Goal: Task Accomplishment & Management: Manage account settings

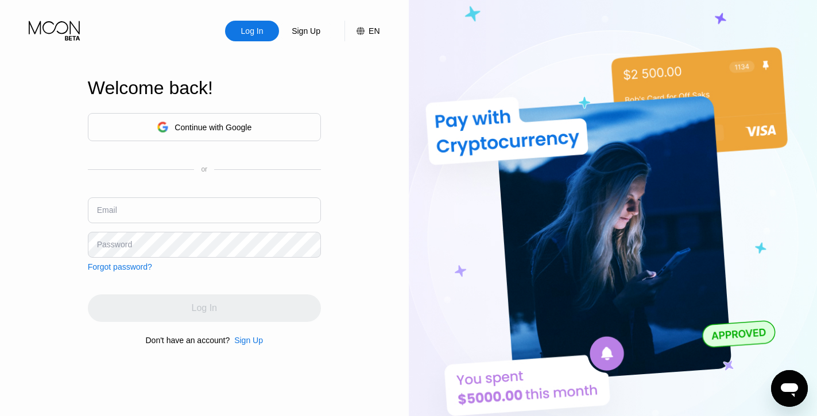
click at [180, 209] on input "text" at bounding box center [204, 210] width 233 height 26
type input "[EMAIL_ADDRESS][DOMAIN_NAME]"
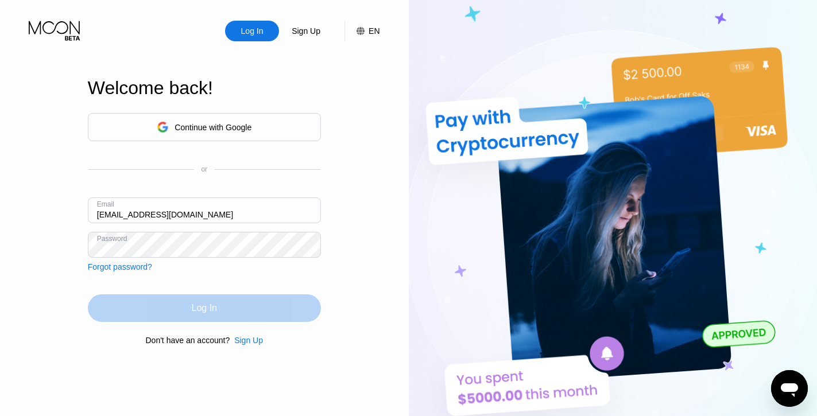
click at [212, 312] on div "Log In" at bounding box center [204, 307] width 25 height 11
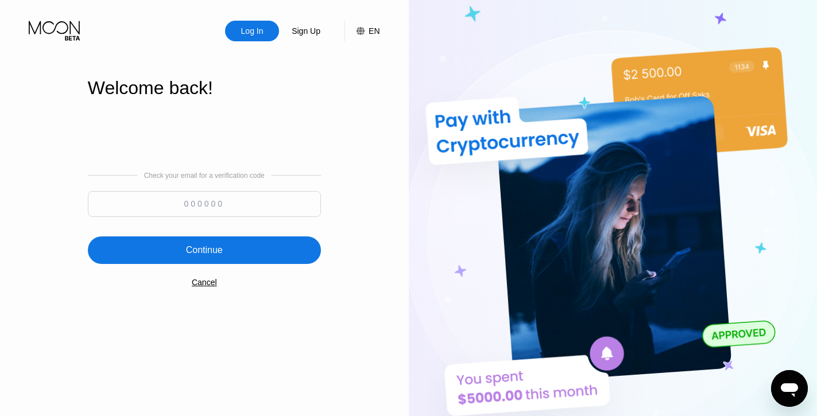
click at [245, 204] on input at bounding box center [204, 204] width 233 height 26
paste input "954251"
type input "954251"
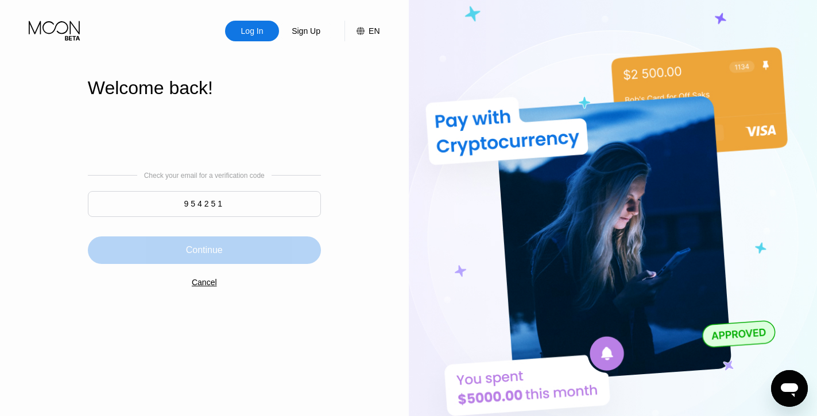
click at [210, 249] on div "Continue" at bounding box center [204, 250] width 37 height 11
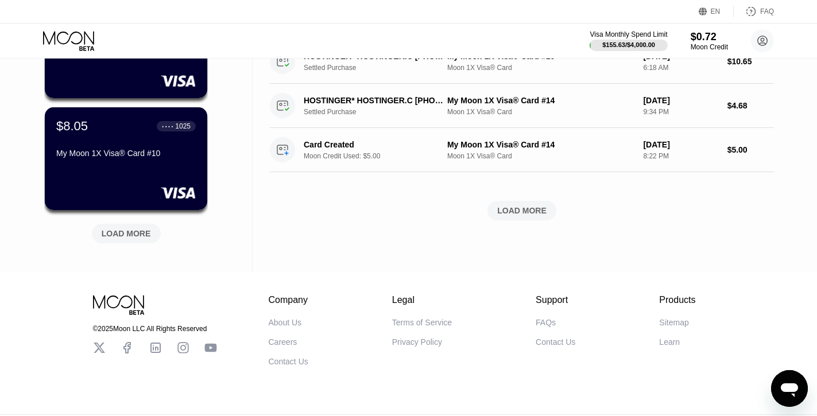
scroll to position [488, 0]
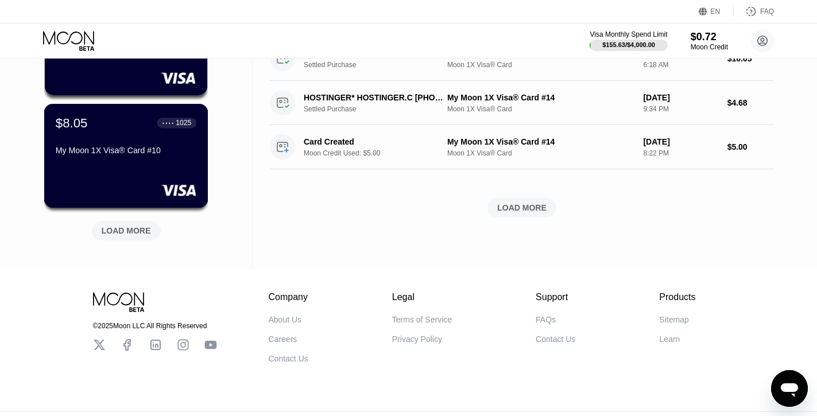
click at [111, 125] on div "$8.05 ● ● ● ● 1025" at bounding box center [126, 122] width 141 height 15
